Goal: Task Accomplishment & Management: Manage account settings

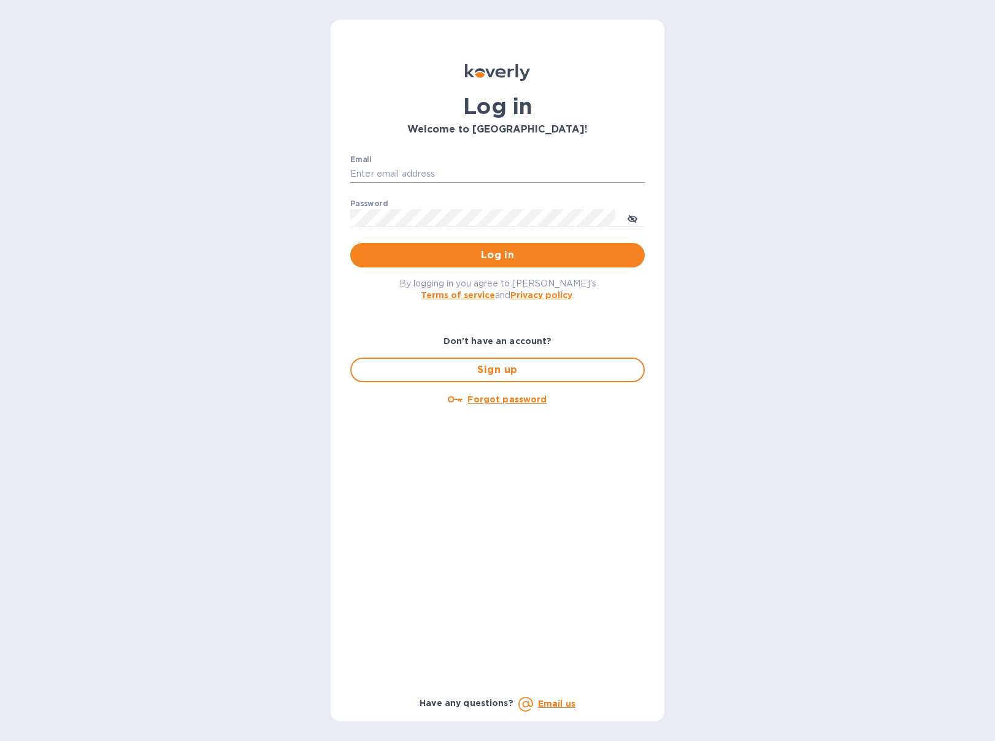
click at [381, 170] on input "Email" at bounding box center [497, 174] width 295 height 18
paste input "[PERSON_NAME][EMAIL_ADDRESS][DOMAIN_NAME]"
type input "[PERSON_NAME][EMAIL_ADDRESS][DOMAIN_NAME]"
click at [499, 401] on u "Forgot password" at bounding box center [507, 400] width 79 height 10
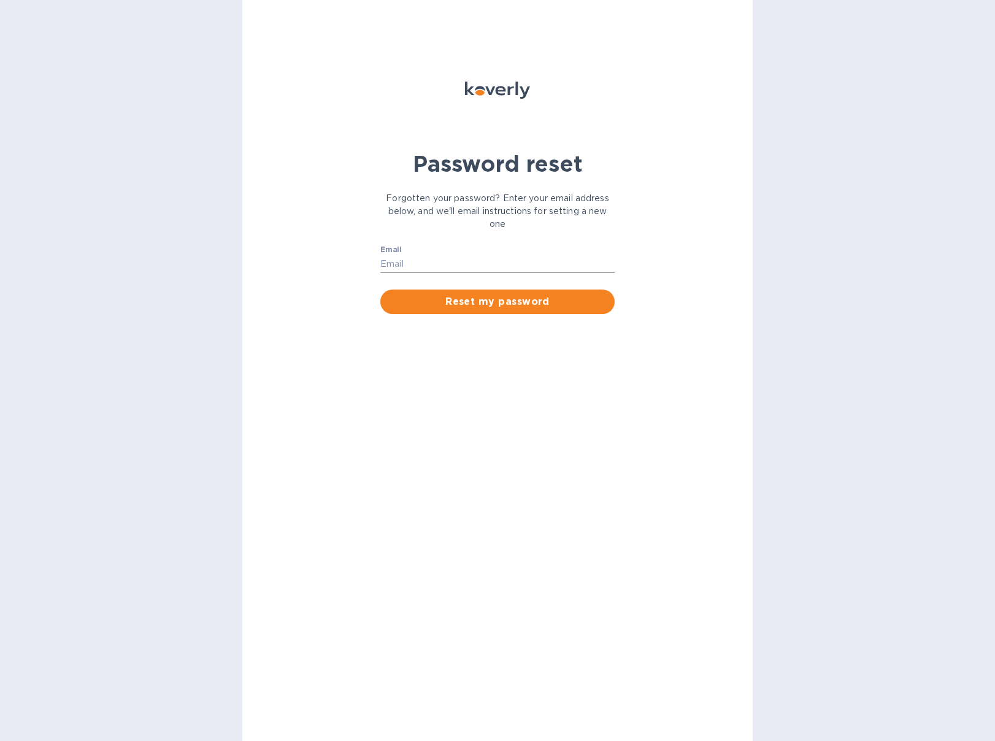
click at [412, 266] on input "Email" at bounding box center [497, 264] width 234 height 18
paste input "[PERSON_NAME][EMAIL_ADDRESS][DOMAIN_NAME]"
type input "[PERSON_NAME][EMAIL_ADDRESS][DOMAIN_NAME]"
click at [491, 301] on span "Reset my password" at bounding box center [497, 302] width 215 height 15
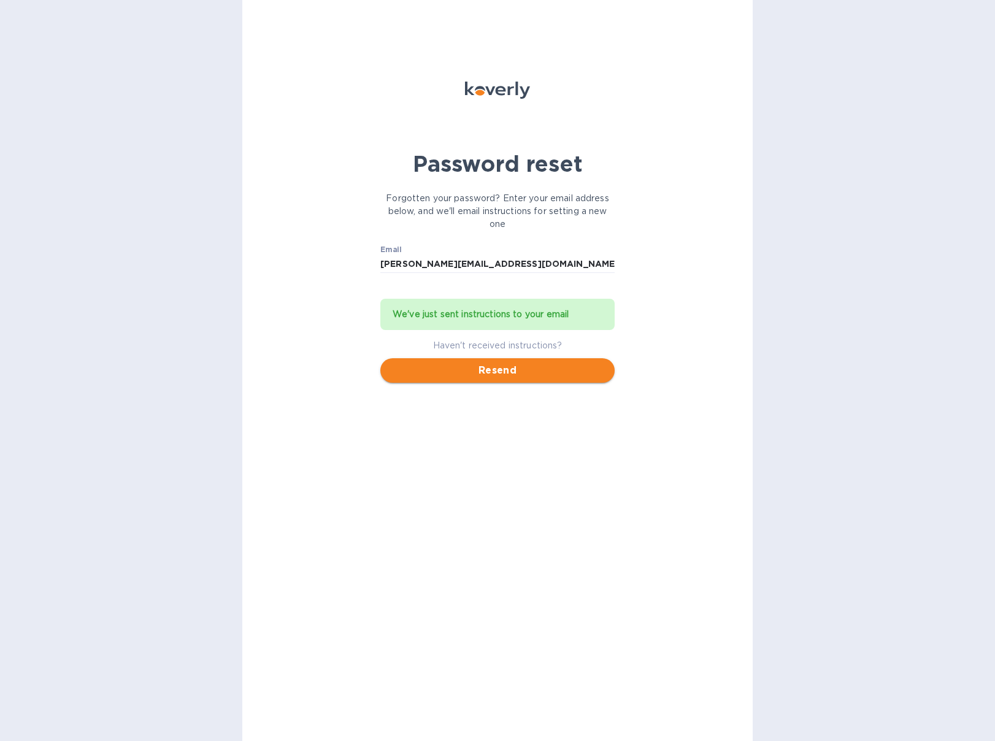
click at [490, 370] on span "Resend" at bounding box center [497, 370] width 215 height 15
